Goal: Find specific page/section: Find specific page/section

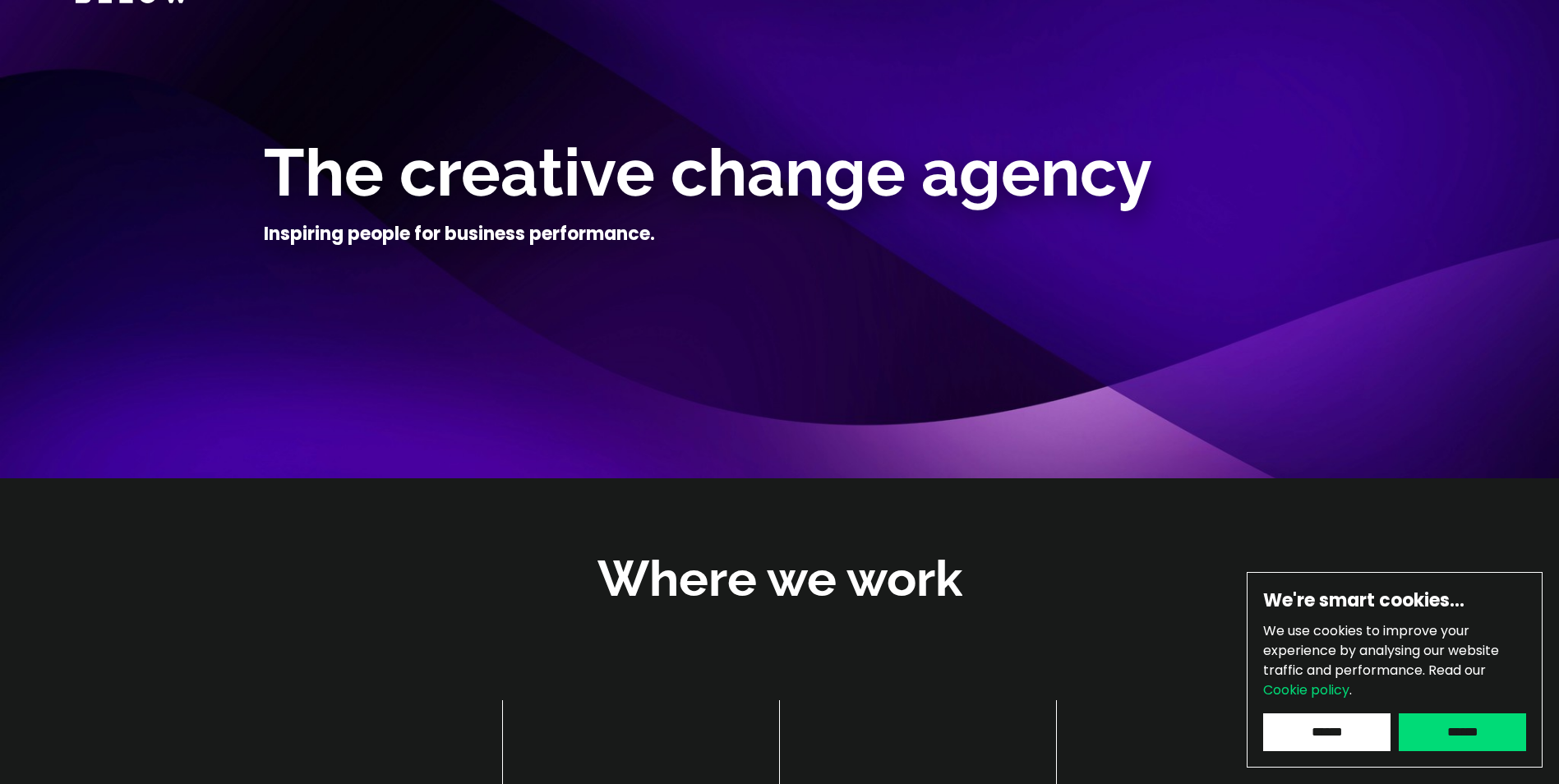
scroll to position [138, 0]
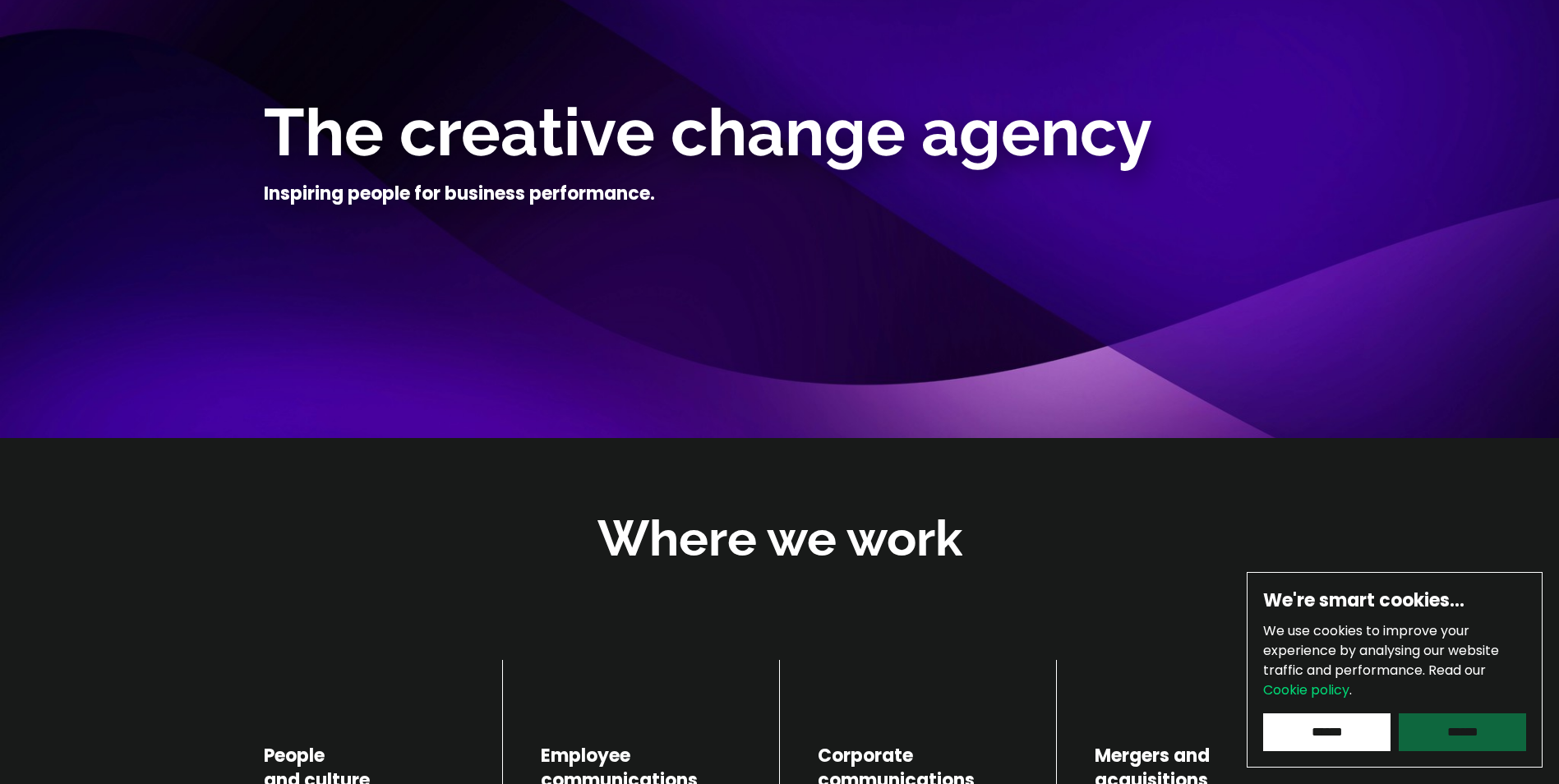
click at [1454, 734] on input "******" at bounding box center [1462, 732] width 127 height 37
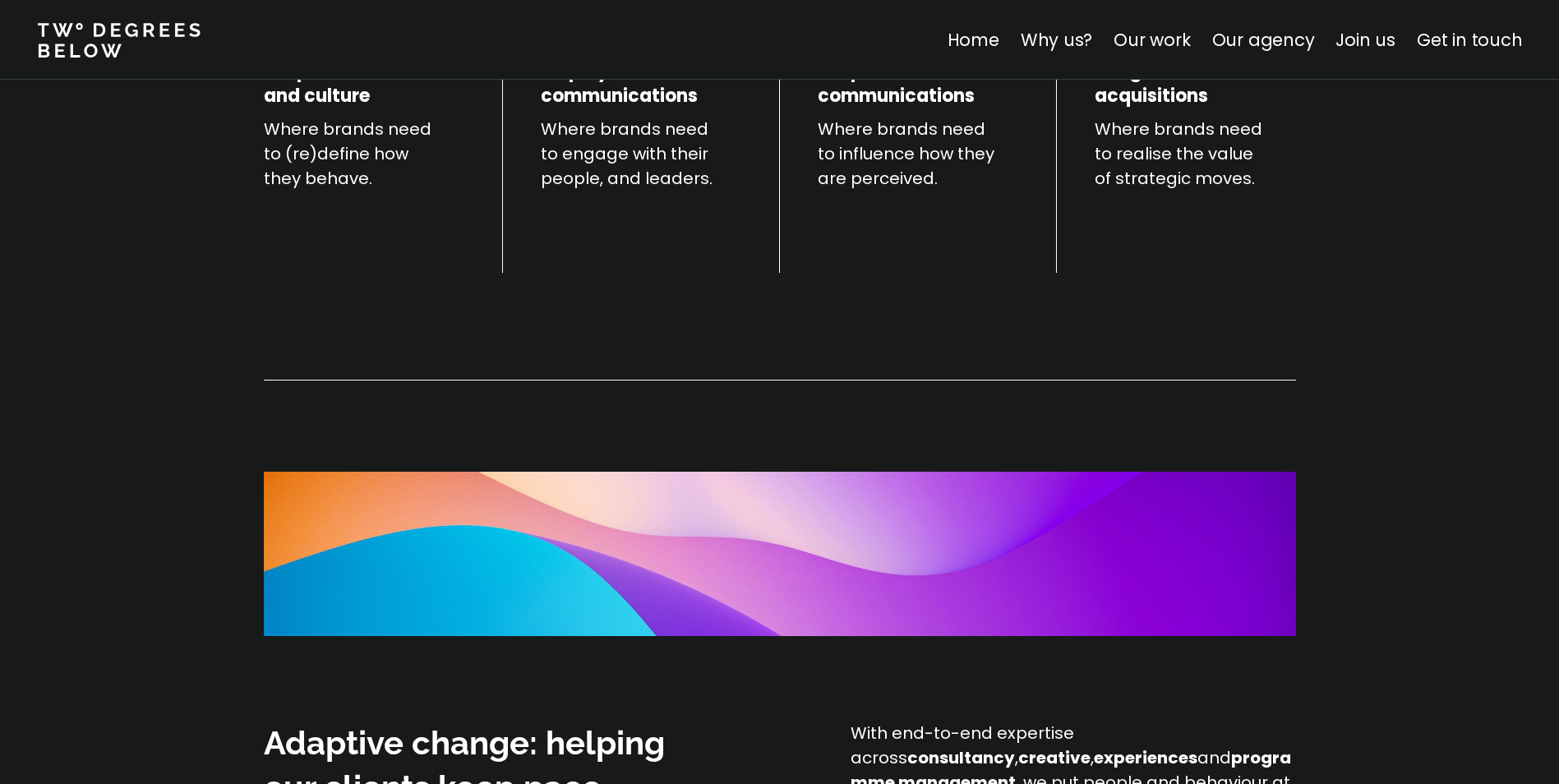
scroll to position [1095, 0]
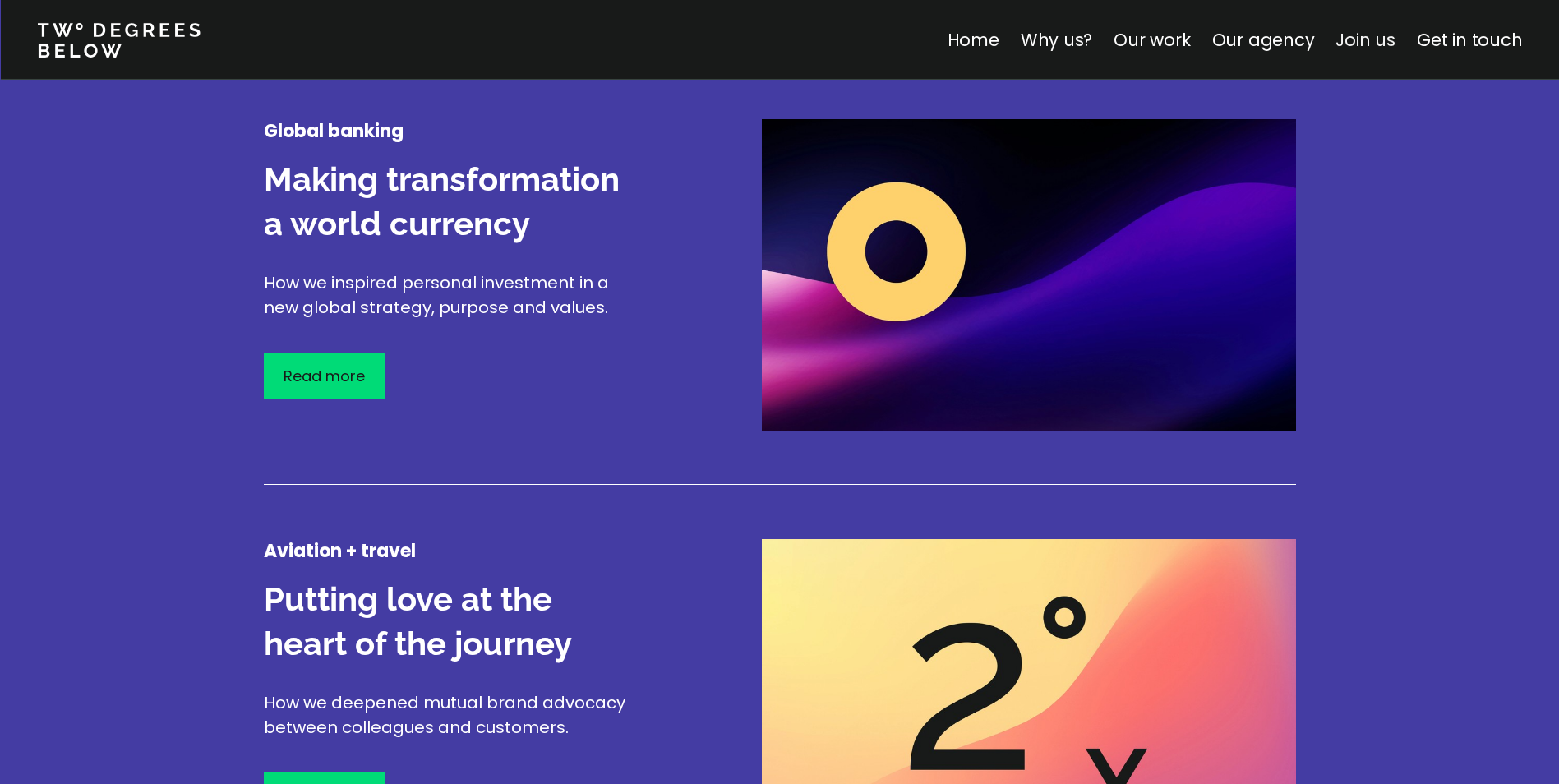
click at [1378, 48] on link "Join us" at bounding box center [1366, 39] width 60 height 24
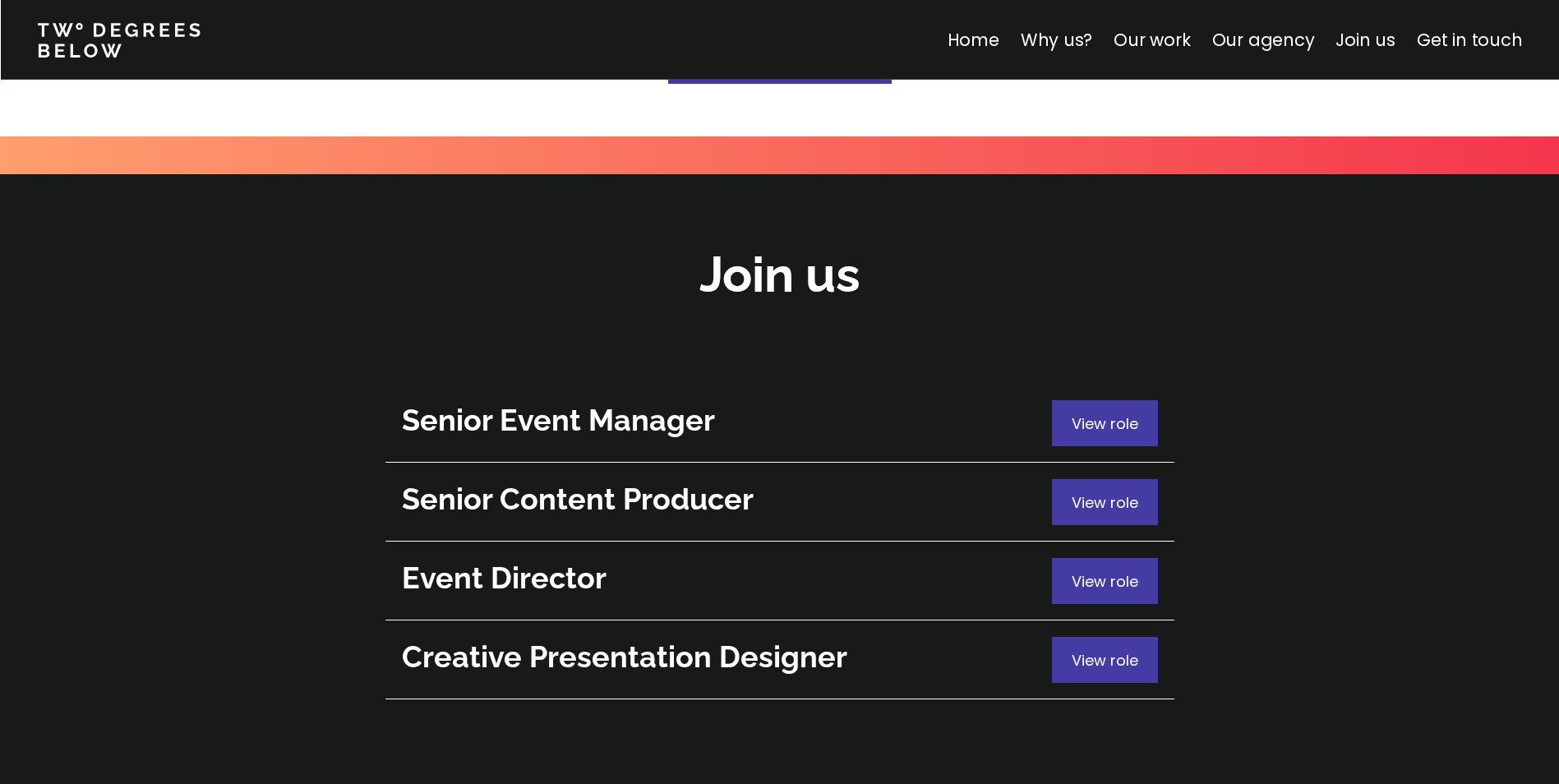
scroll to position [5831, 0]
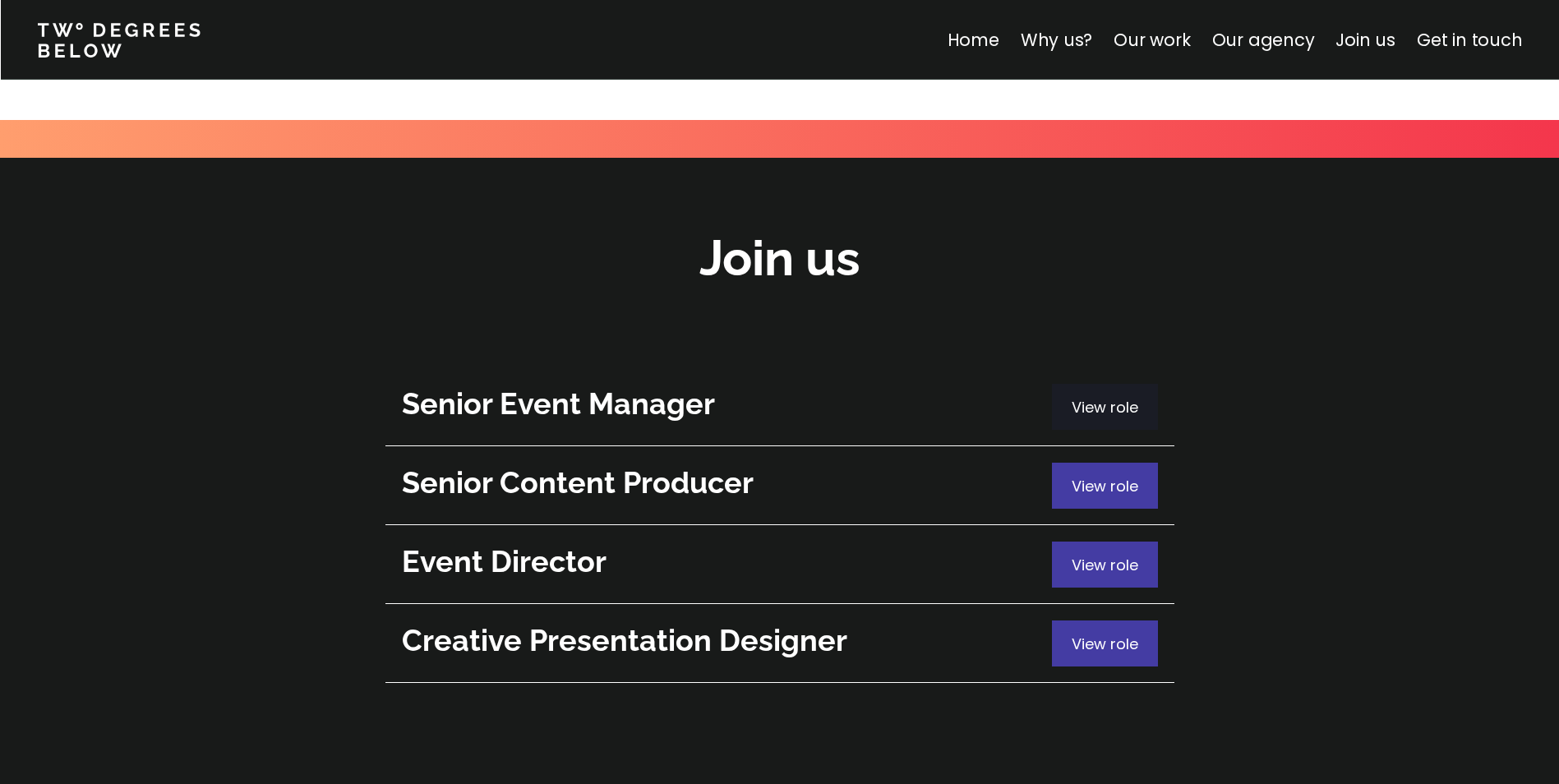
click at [1135, 397] on span "View role" at bounding box center [1105, 408] width 66 height 21
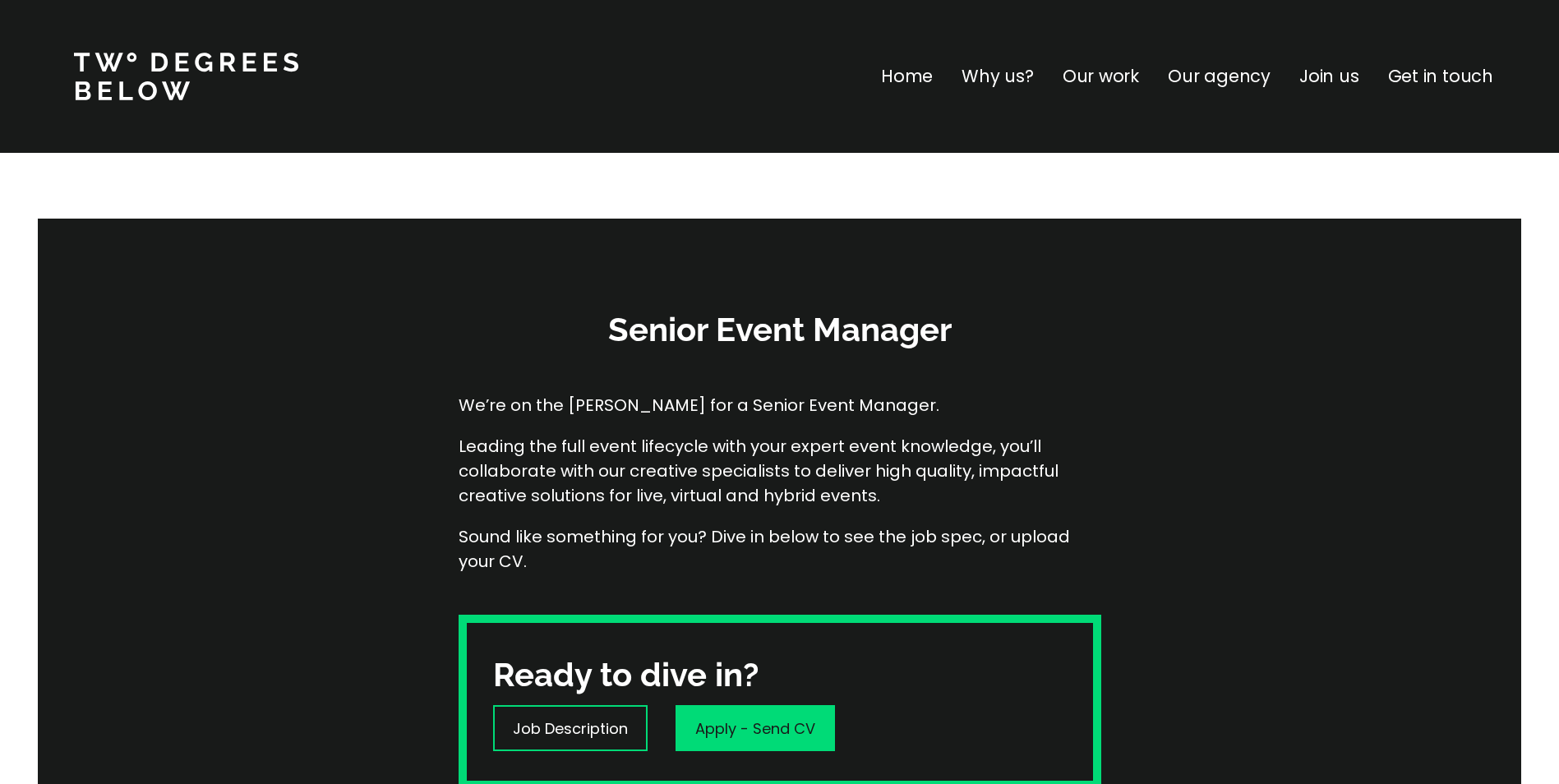
click at [501, 476] on p "Leading the full event lifecycle with your expert event knowledge, you’ll colla…" at bounding box center [780, 470] width 643 height 74
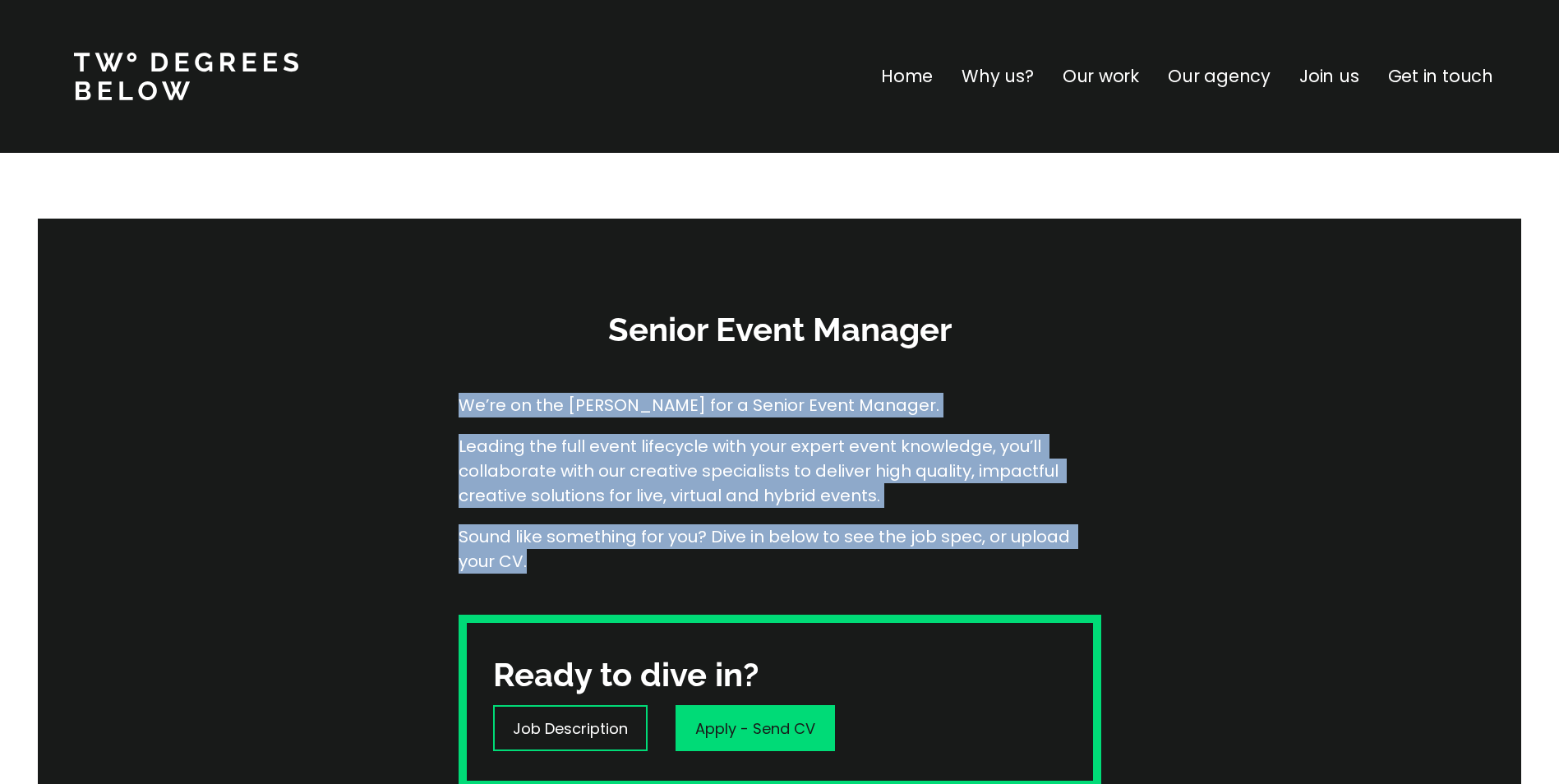
drag, startPoint x: 463, startPoint y: 404, endPoint x: 542, endPoint y: 567, distance: 181.1
click at [542, 567] on div "We’re on the [PERSON_NAME] for a Senior Event Manager. Leading the full event l…" at bounding box center [780, 483] width 643 height 263
drag, startPoint x: 542, startPoint y: 567, endPoint x: 481, endPoint y: 403, distance: 175.0
click at [479, 466] on p "Leading the full event lifecycle with your expert event knowledge, you’ll colla…" at bounding box center [780, 470] width 643 height 74
drag, startPoint x: 466, startPoint y: 406, endPoint x: 531, endPoint y: 558, distance: 165.3
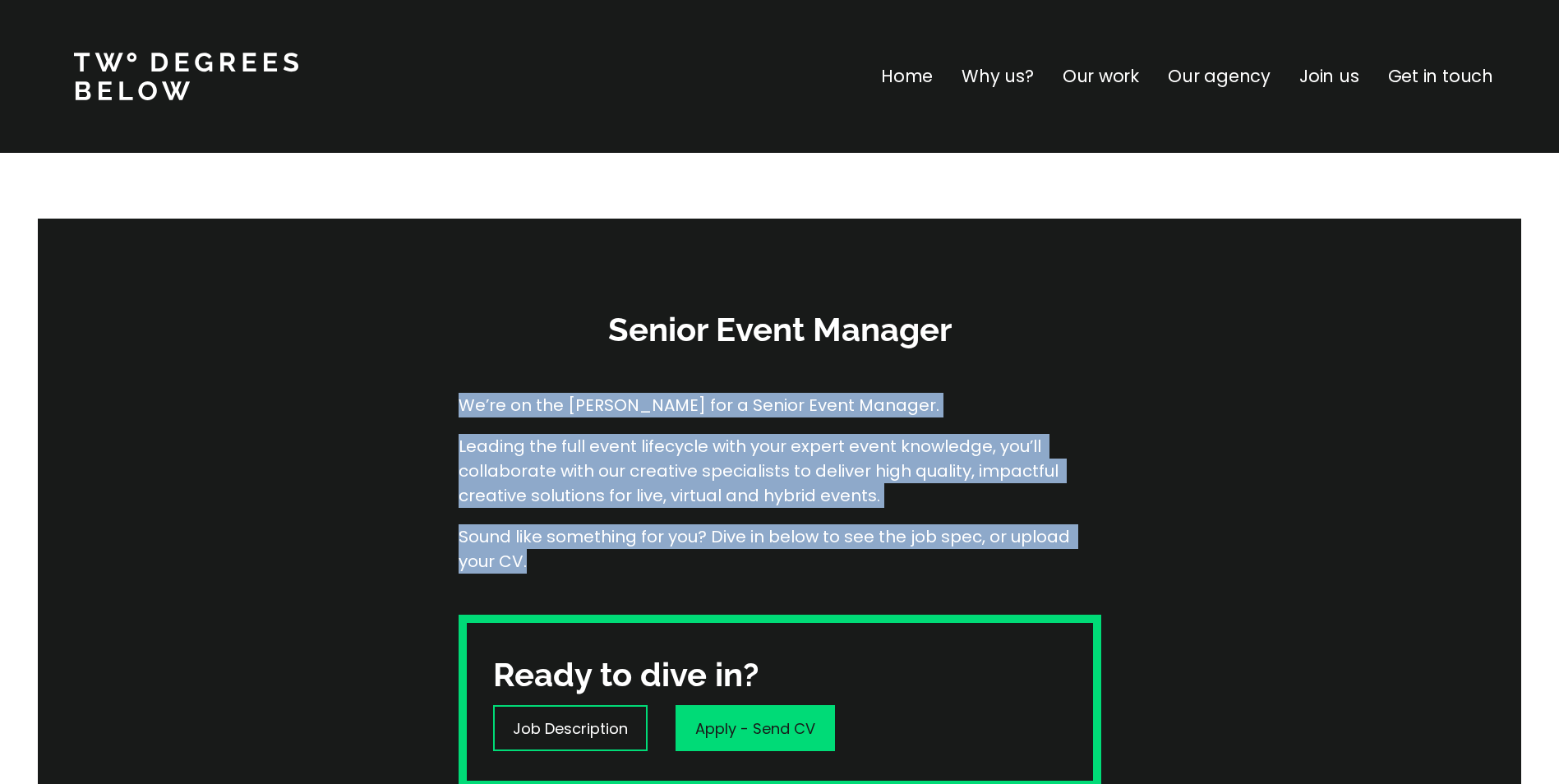
click at [531, 558] on div "We’re on the [PERSON_NAME] for a Senior Event Manager. Leading the full event l…" at bounding box center [780, 483] width 643 height 263
drag, startPoint x: 531, startPoint y: 558, endPoint x: 499, endPoint y: 505, distance: 61.9
click at [504, 527] on p "Sound like something for you? Dive in below to see the job spec, or upload your…" at bounding box center [780, 549] width 643 height 50
